Goal: Register for event/course

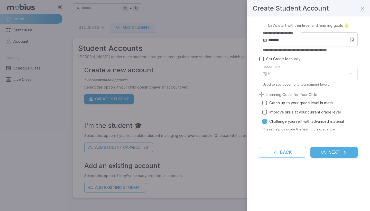
type input "*"
click at [285, 38] on input "*******" at bounding box center [308, 39] width 81 height 14
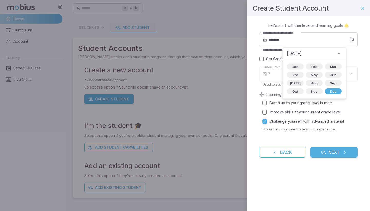
click at [302, 52] on span "[DATE]" at bounding box center [294, 53] width 15 height 7
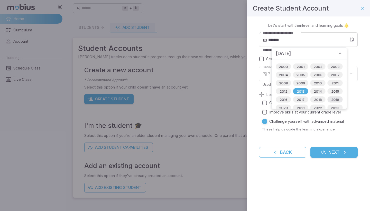
click at [339, 98] on span "2019" at bounding box center [335, 99] width 14 height 5
type input "*******"
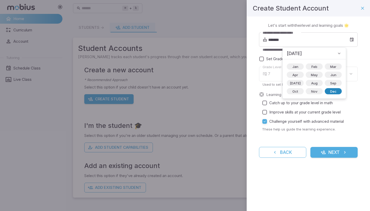
type input "*"
click at [308, 84] on span "Aug" at bounding box center [314, 82] width 13 height 5
type input "*******"
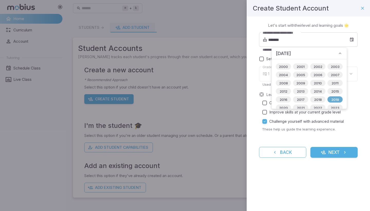
click at [336, 99] on span "2019" at bounding box center [335, 99] width 14 height 5
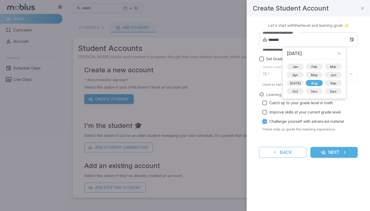
click at [351, 87] on div "**********" at bounding box center [308, 84] width 99 height 105
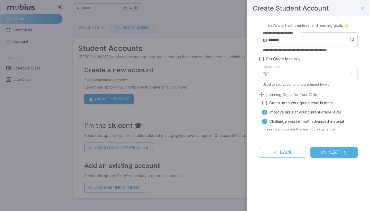
click at [327, 152] on button "Next" at bounding box center [333, 152] width 47 height 11
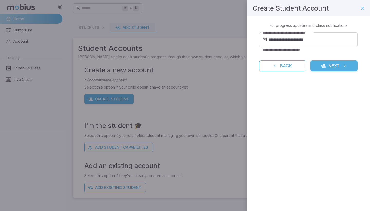
click at [335, 62] on button "Next" at bounding box center [333, 65] width 47 height 11
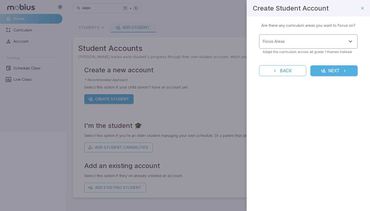
click at [318, 43] on input "Focus Areas" at bounding box center [304, 42] width 86 height 10
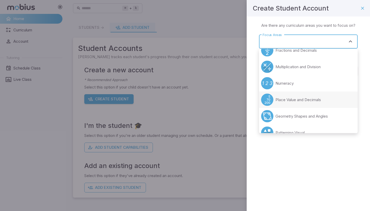
scroll to position [36, 0]
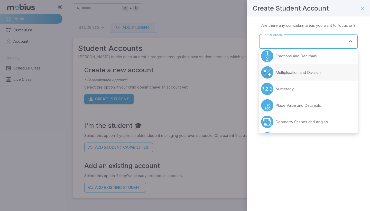
click at [307, 71] on p "Multiplication and Division" at bounding box center [297, 73] width 45 height 6
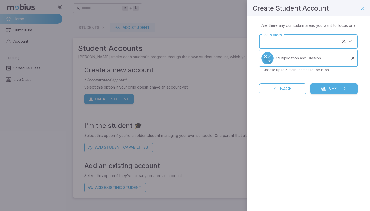
type input "**********"
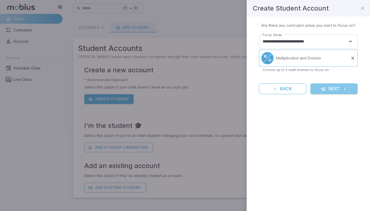
click at [336, 86] on button "Next" at bounding box center [333, 88] width 47 height 11
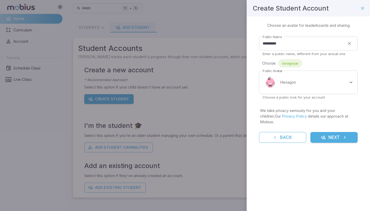
click at [339, 132] on button "Next" at bounding box center [333, 137] width 47 height 11
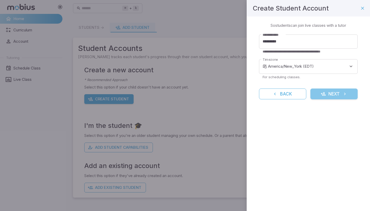
click at [332, 94] on button "Next" at bounding box center [333, 93] width 47 height 11
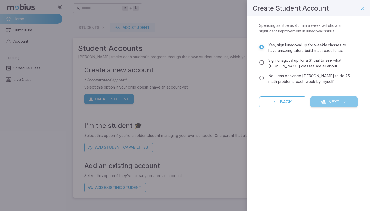
click at [326, 103] on button "Next" at bounding box center [333, 101] width 47 height 11
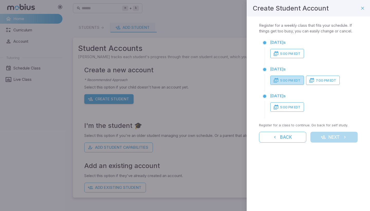
click at [298, 82] on button "5:00 PM EDT" at bounding box center [287, 80] width 34 height 9
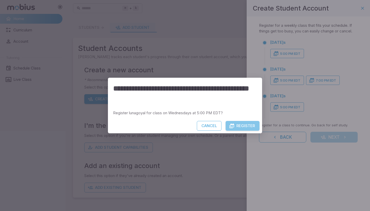
click at [251, 128] on button "Register" at bounding box center [243, 126] width 34 height 10
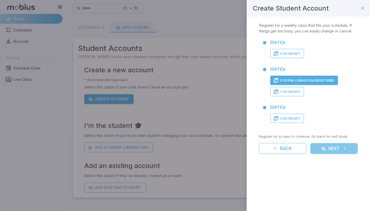
click at [319, 151] on button "Next" at bounding box center [333, 148] width 47 height 11
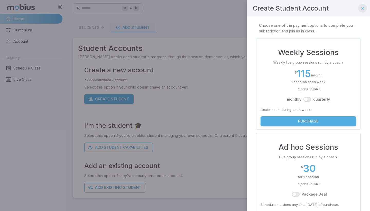
scroll to position [0, 0]
click at [363, 3] on div "Create Student Account" at bounding box center [308, 8] width 123 height 16
click at [363, 7] on icon "button" at bounding box center [362, 8] width 5 height 5
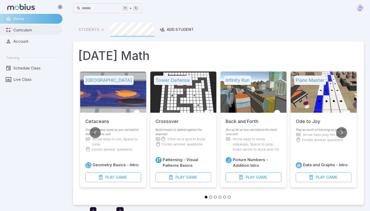
click at [32, 27] on span "Curriculum" at bounding box center [35, 30] width 45 height 6
